Goal: Share content

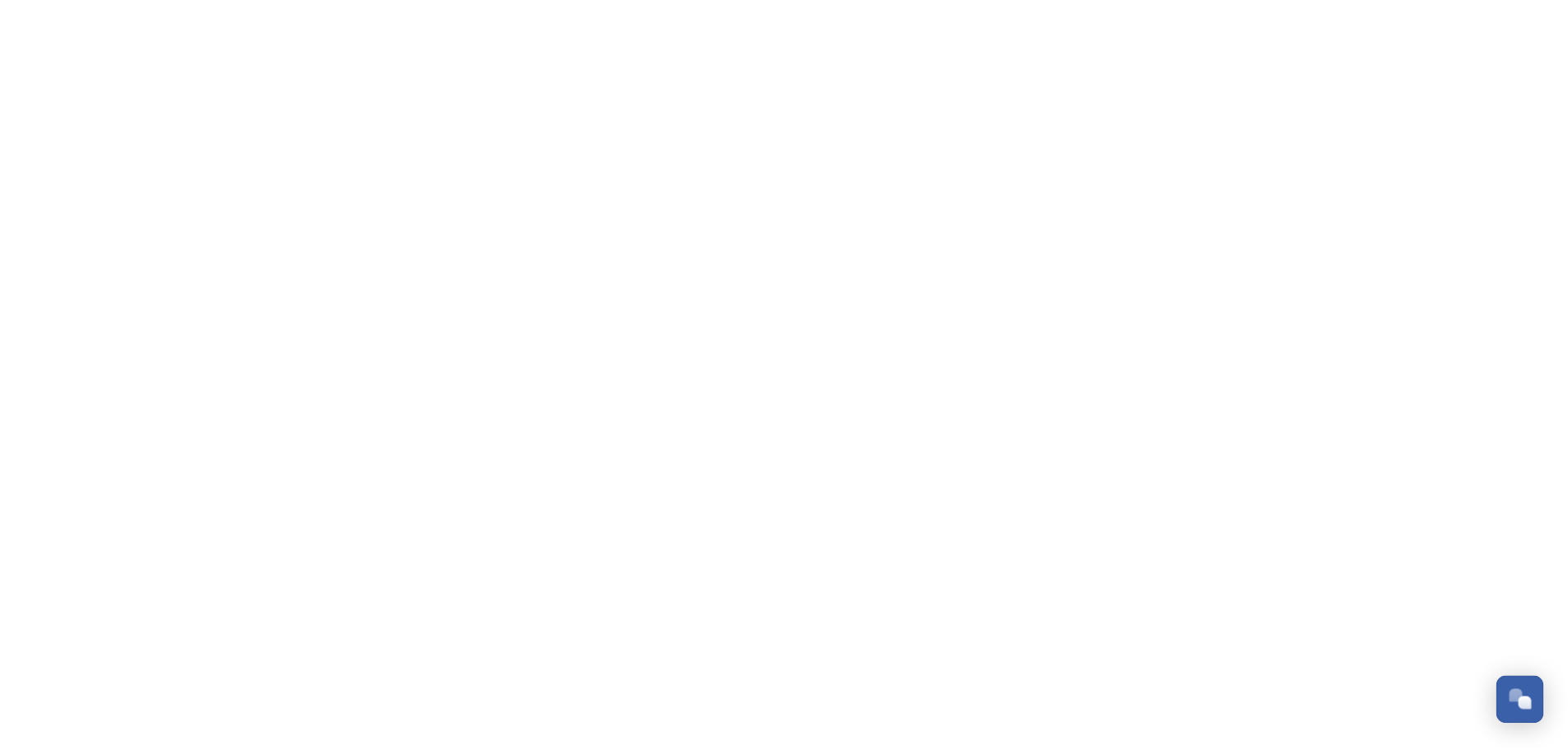
scroll to position [410, 0]
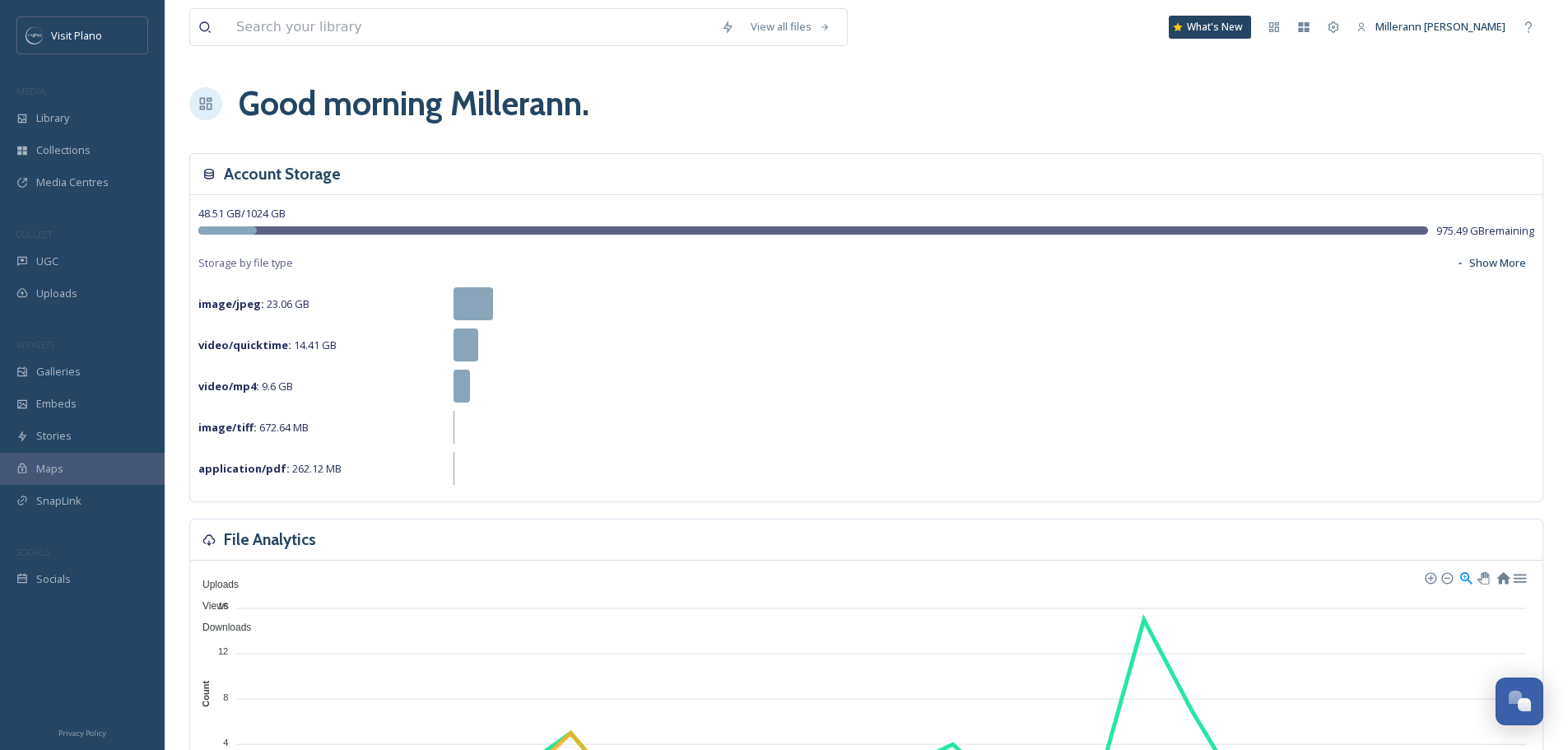
click at [67, 144] on span "Collections" at bounding box center [62, 150] width 54 height 15
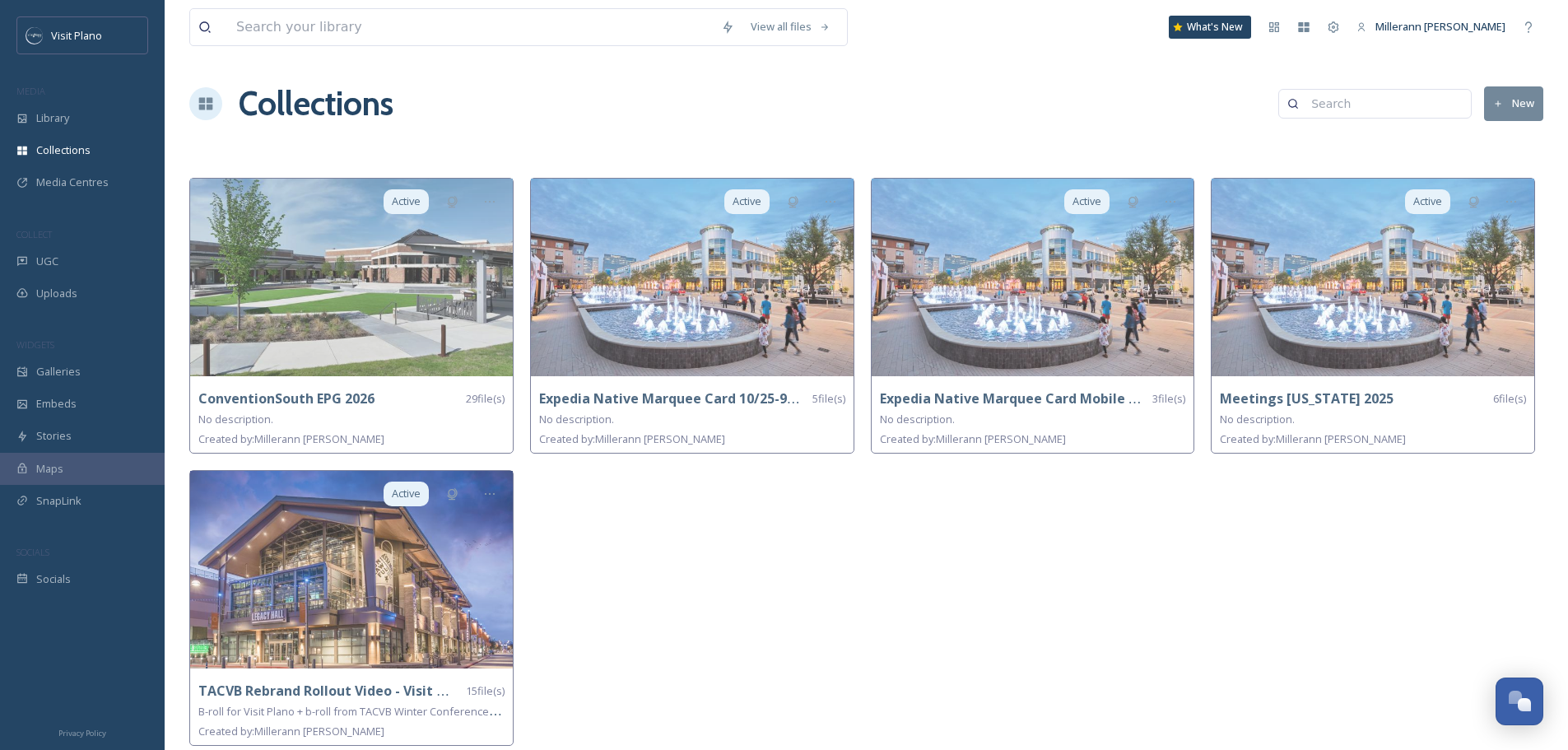
click at [926, 397] on strong "Expedia Native Marquee Card Mobile App 10/25-9/26" at bounding box center [1053, 398] width 346 height 18
click at [995, 330] on img at bounding box center [1033, 277] width 323 height 198
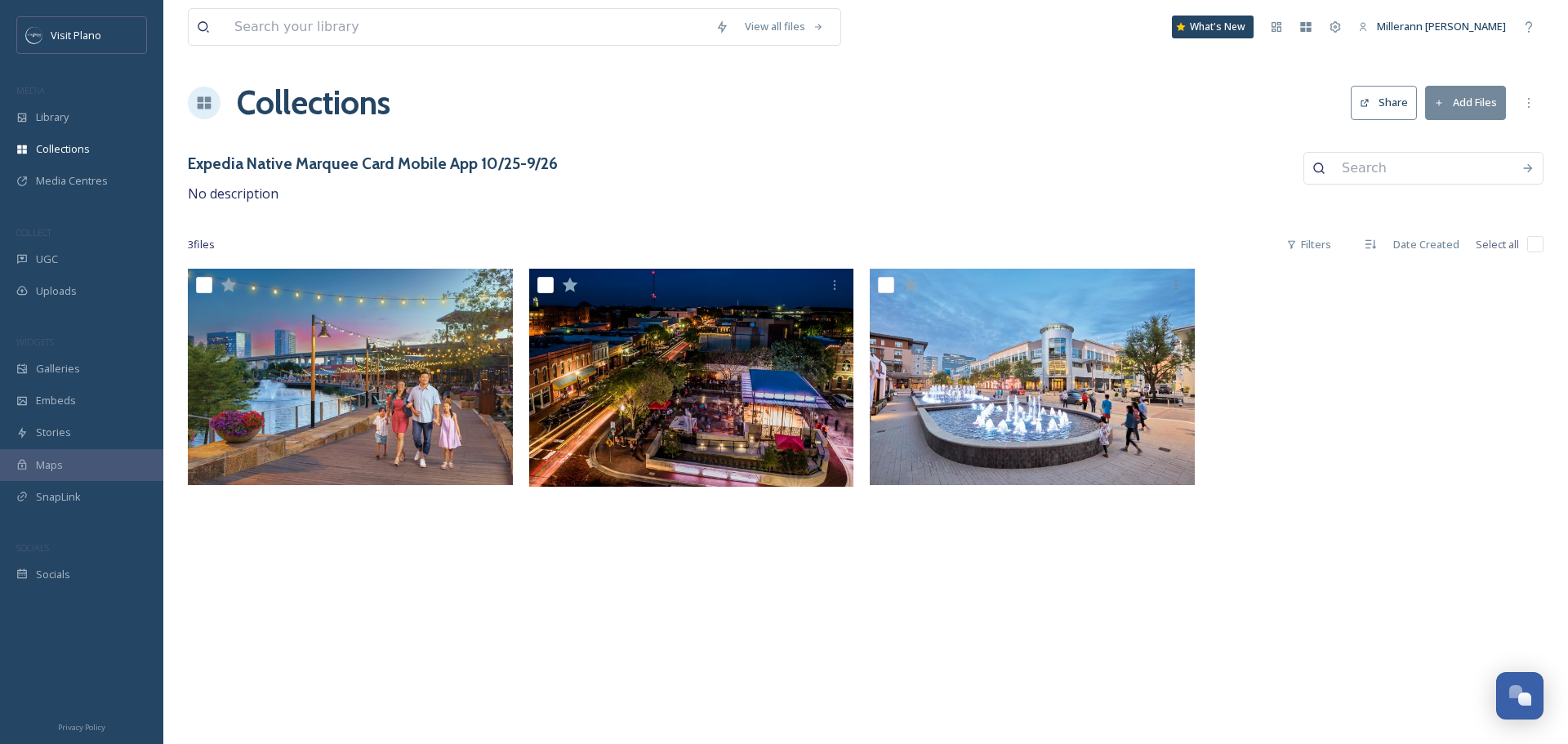
click at [1385, 110] on button "Share" at bounding box center [1384, 102] width 66 height 33
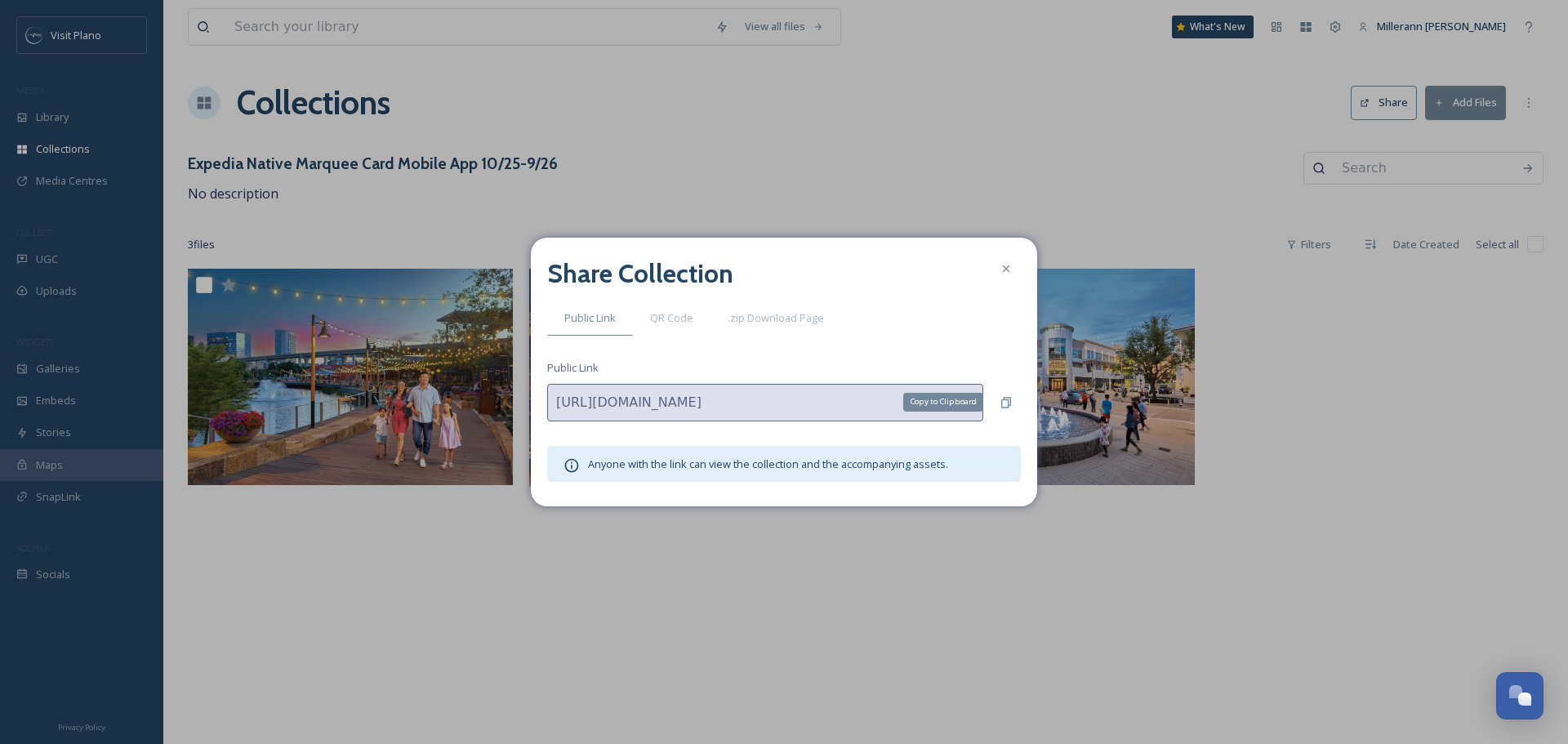
click at [1007, 405] on icon at bounding box center [1005, 403] width 13 height 13
click at [1010, 268] on icon at bounding box center [1005, 268] width 13 height 13
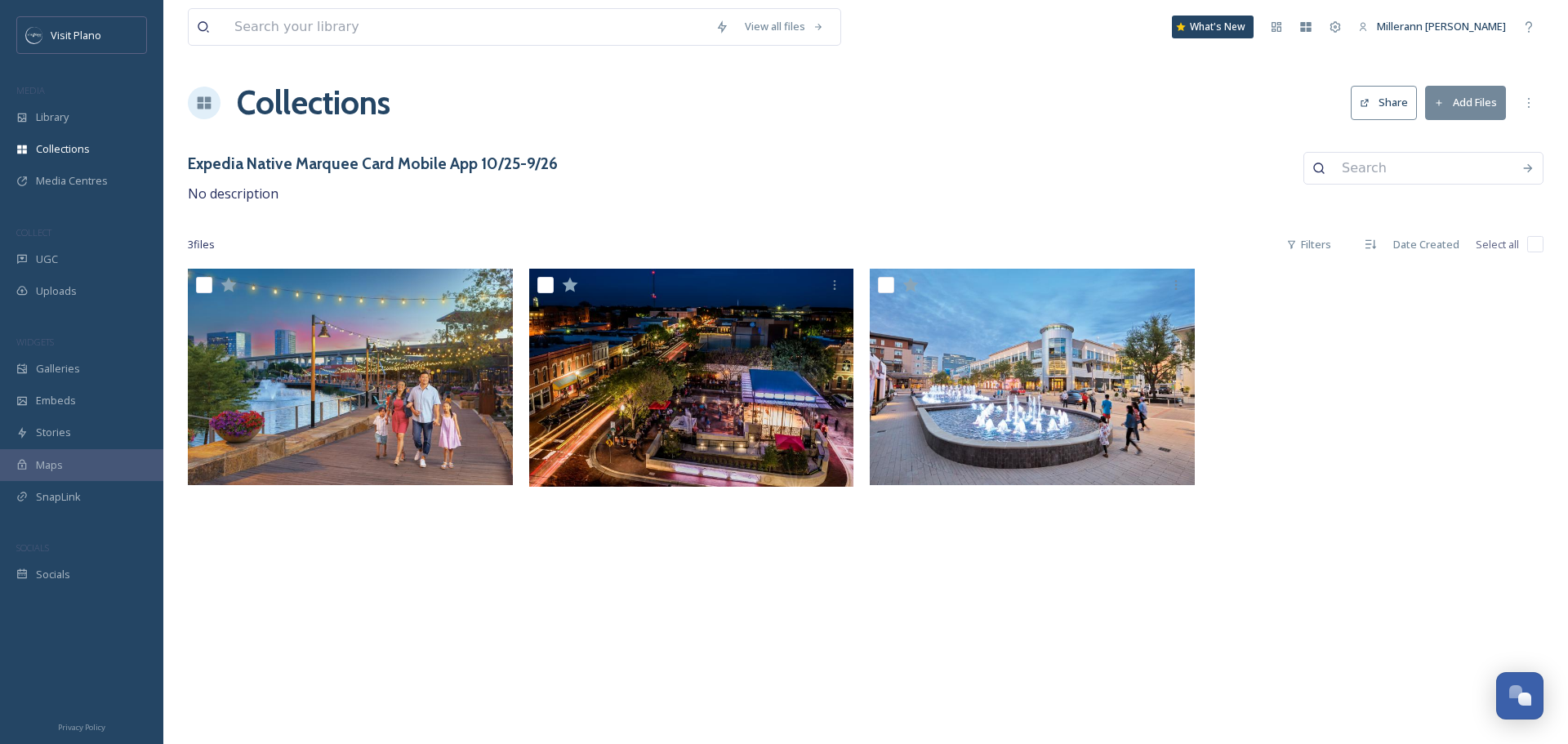
click at [71, 154] on span "Collections" at bounding box center [62, 149] width 53 height 15
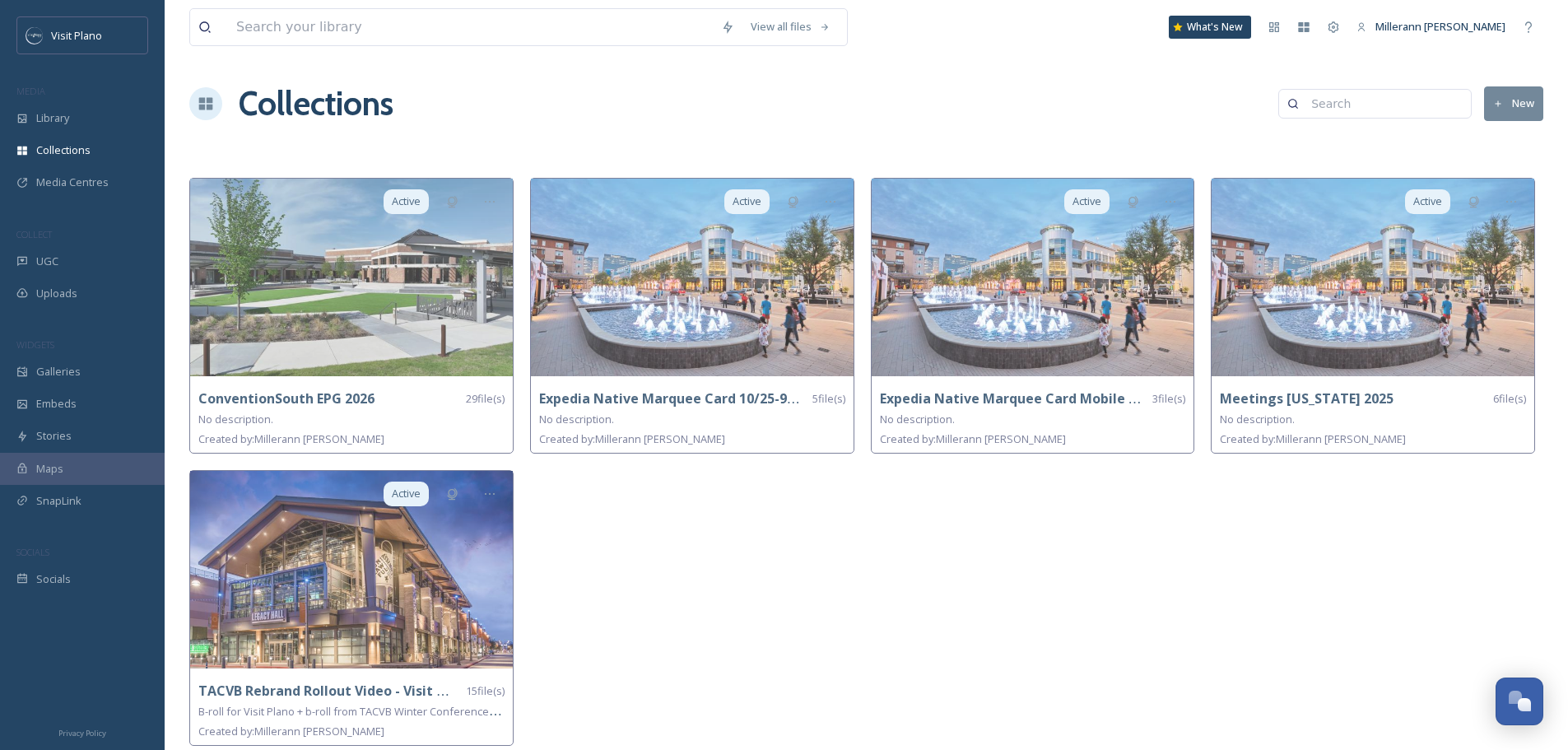
click at [1173, 196] on icon at bounding box center [1170, 201] width 13 height 13
click at [1140, 280] on div "Share" at bounding box center [1142, 270] width 86 height 33
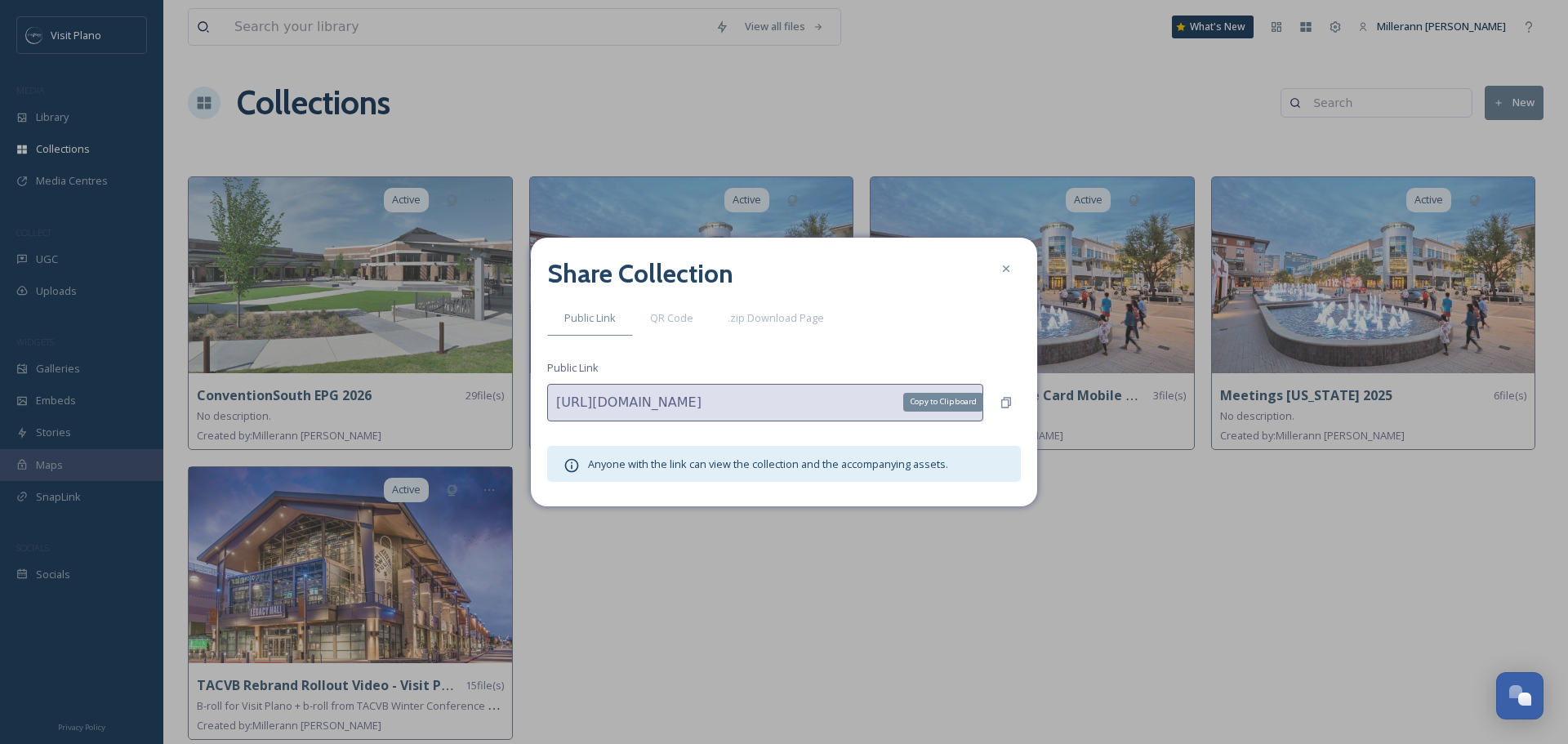
click at [1002, 407] on icon at bounding box center [1006, 402] width 10 height 11
click at [1009, 273] on icon at bounding box center [1005, 268] width 13 height 13
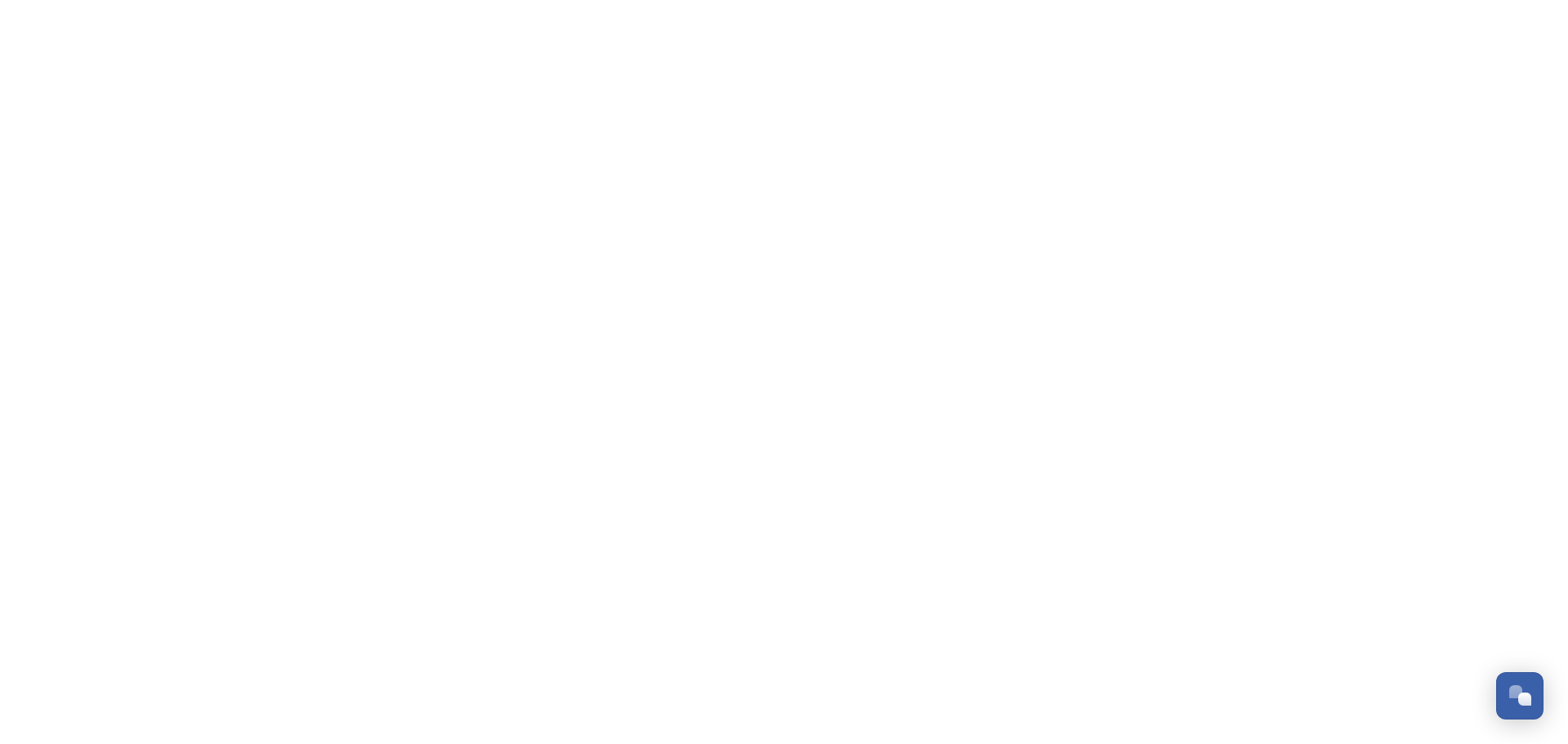
scroll to position [407, 0]
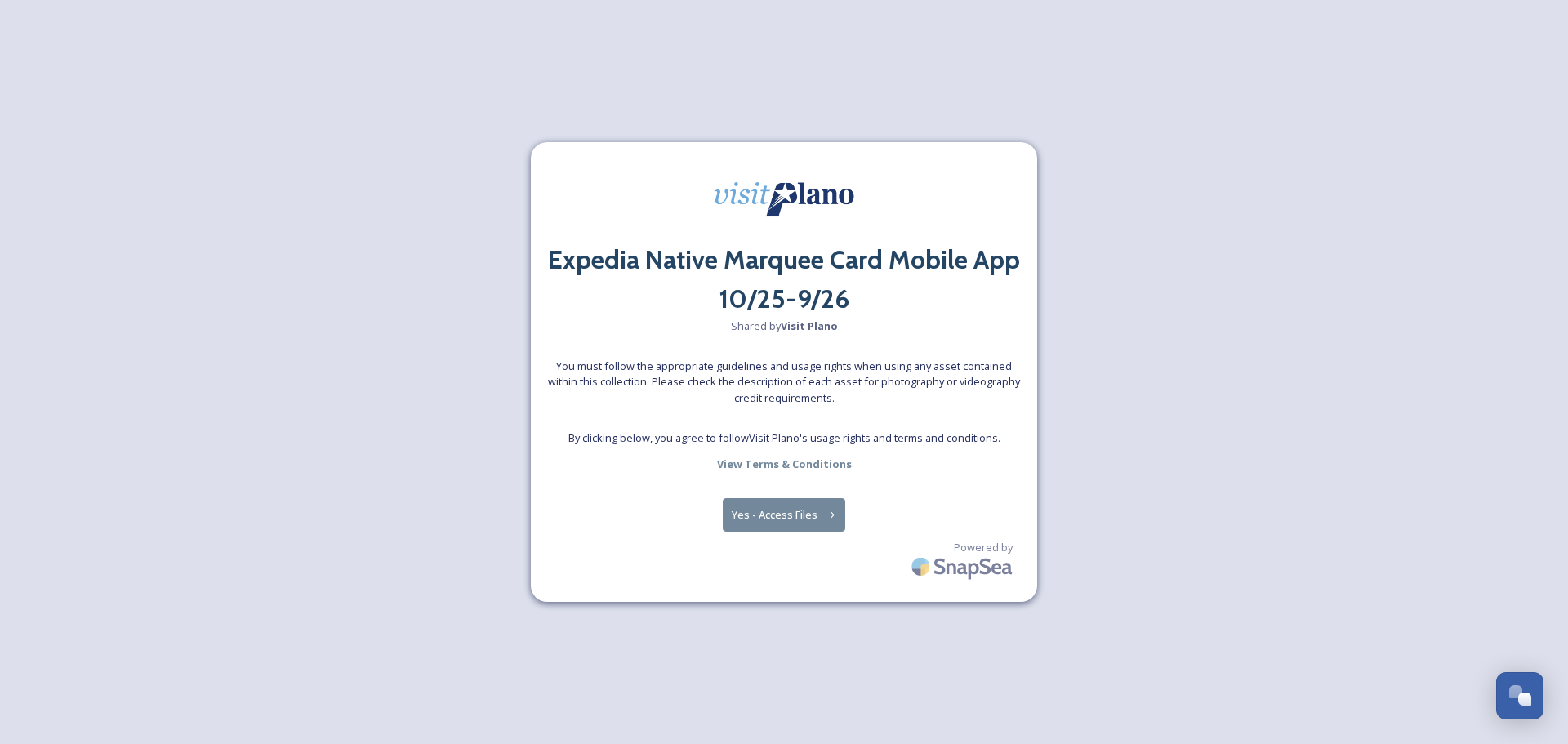
click at [768, 522] on button "Yes - Access Files" at bounding box center [784, 515] width 122 height 33
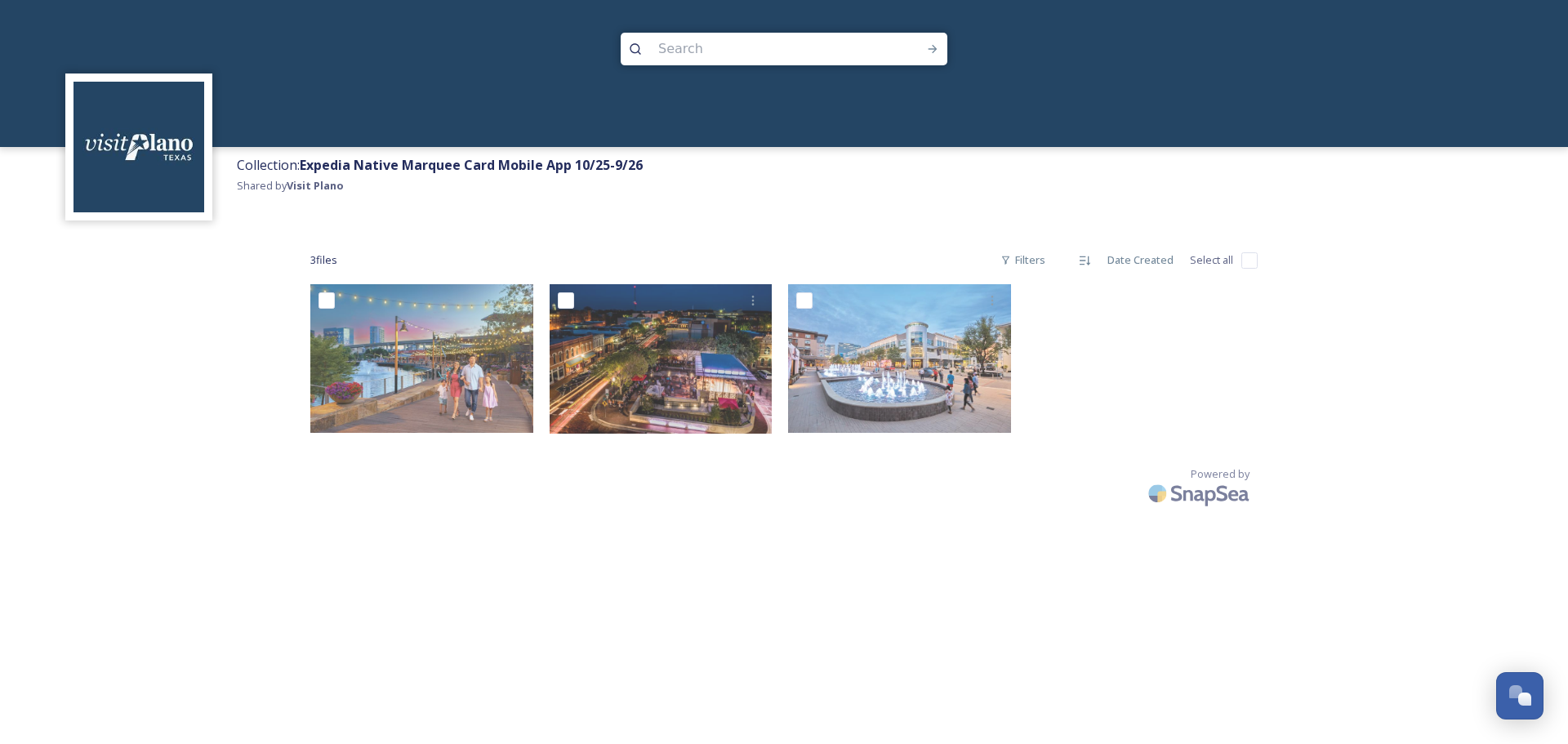
click at [1017, 595] on div "Collection: Expedia Native Marquee Card Mobile App 10/25-9/26 Shared by Visit P…" at bounding box center [784, 372] width 1568 height 744
